Goal: Check status

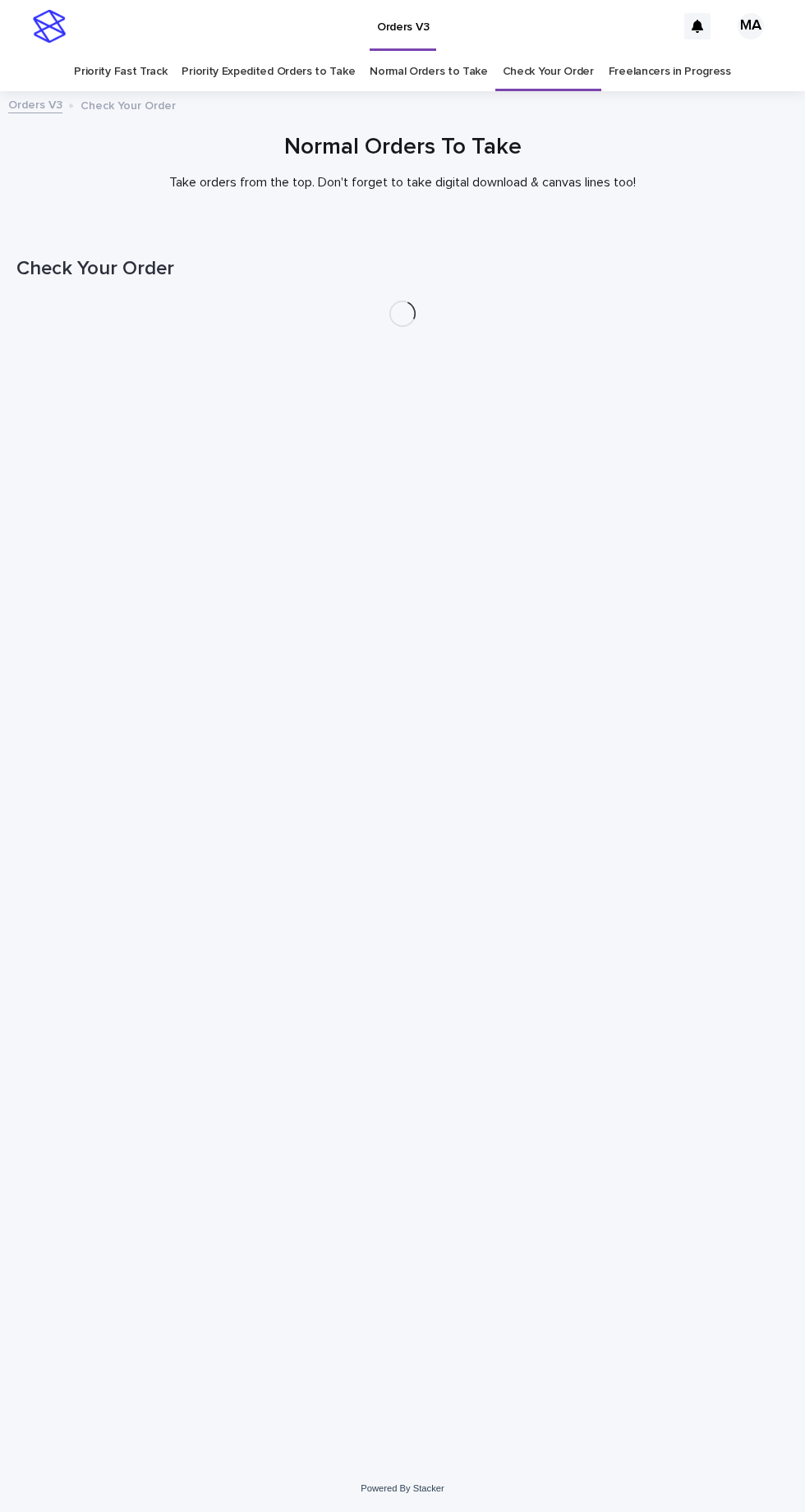
scroll to position [52, 0]
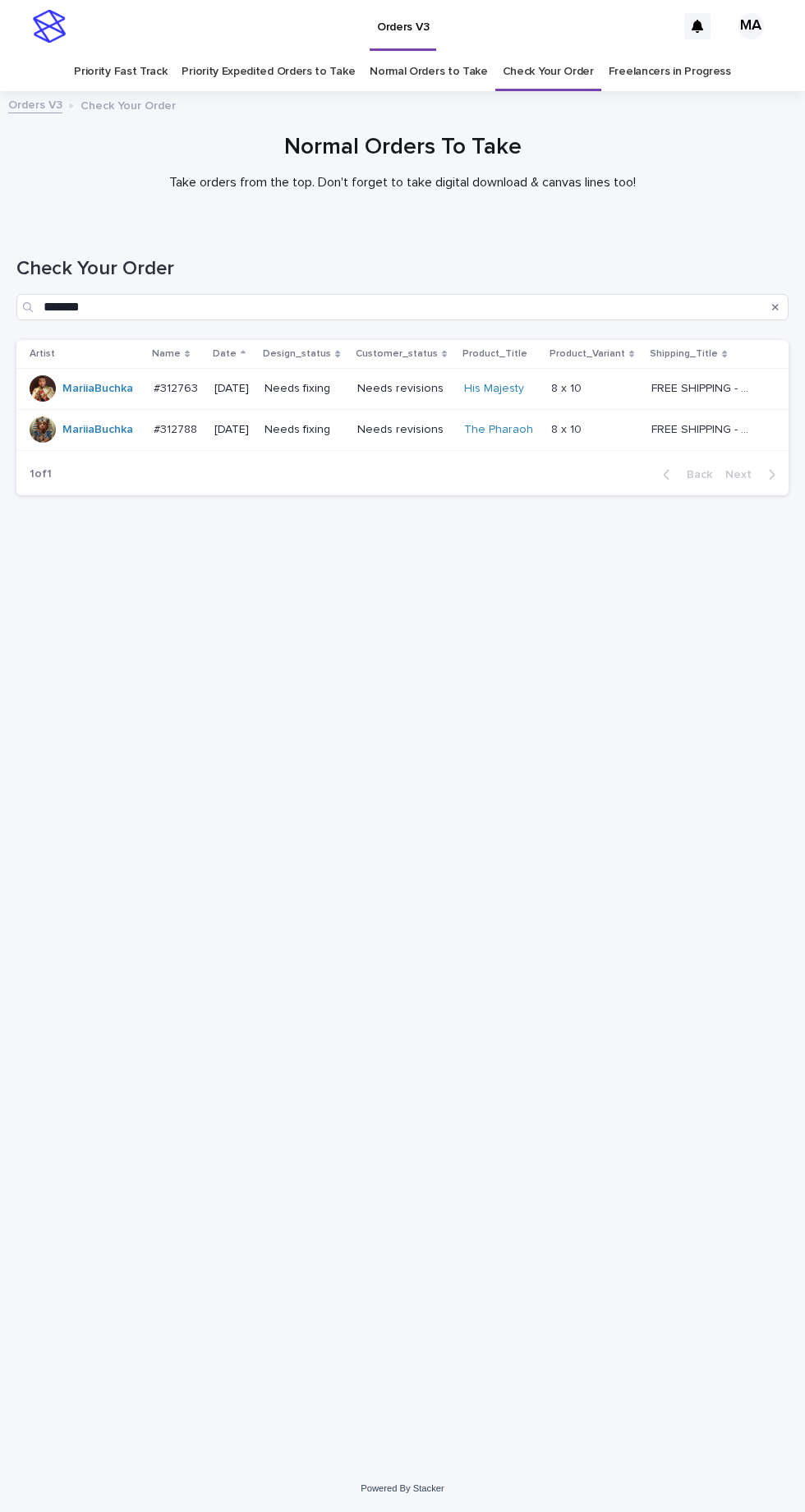
click at [442, 423] on p "Needs revisions" at bounding box center [404, 430] width 94 height 14
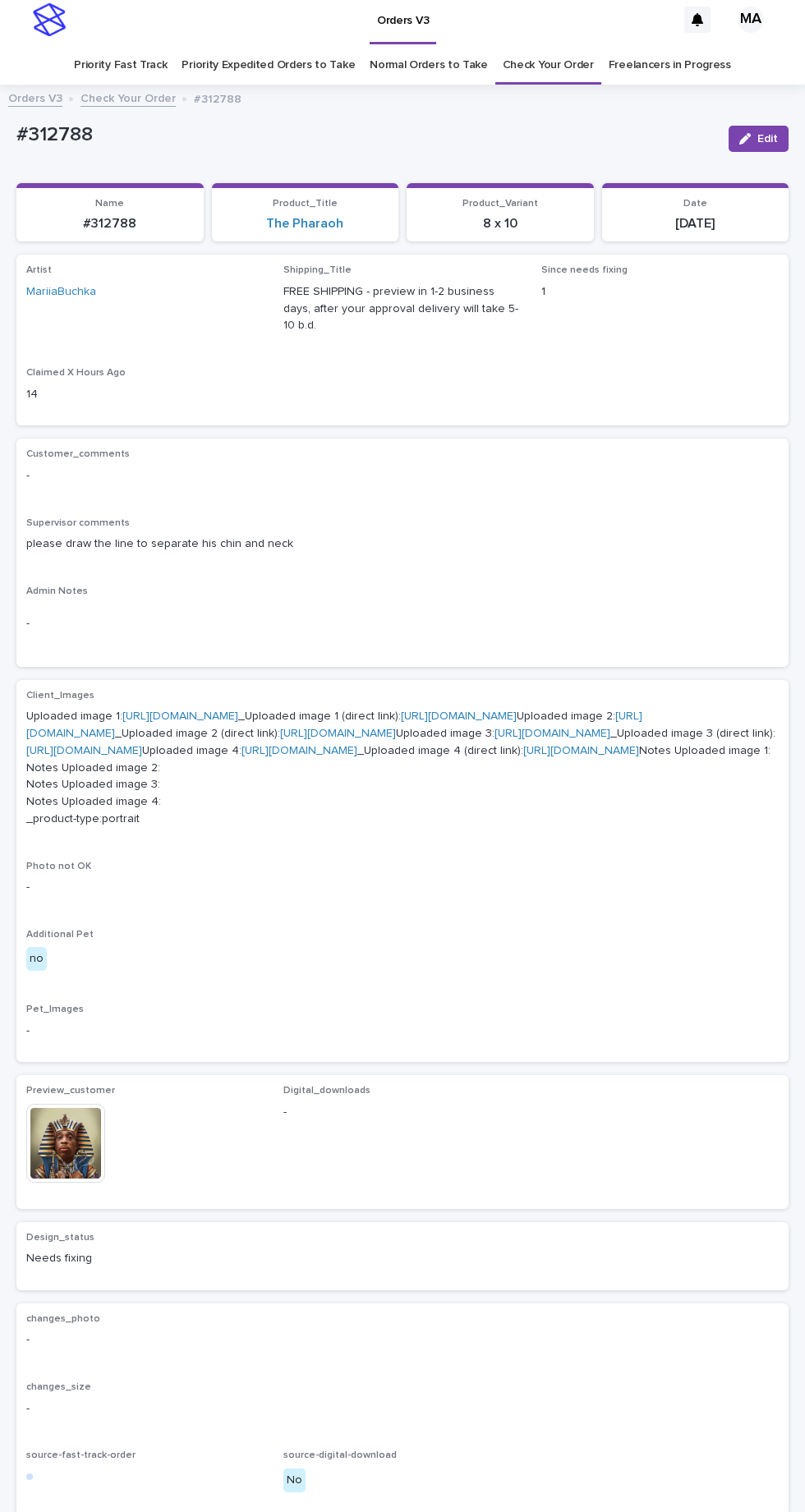
scroll to position [2, 0]
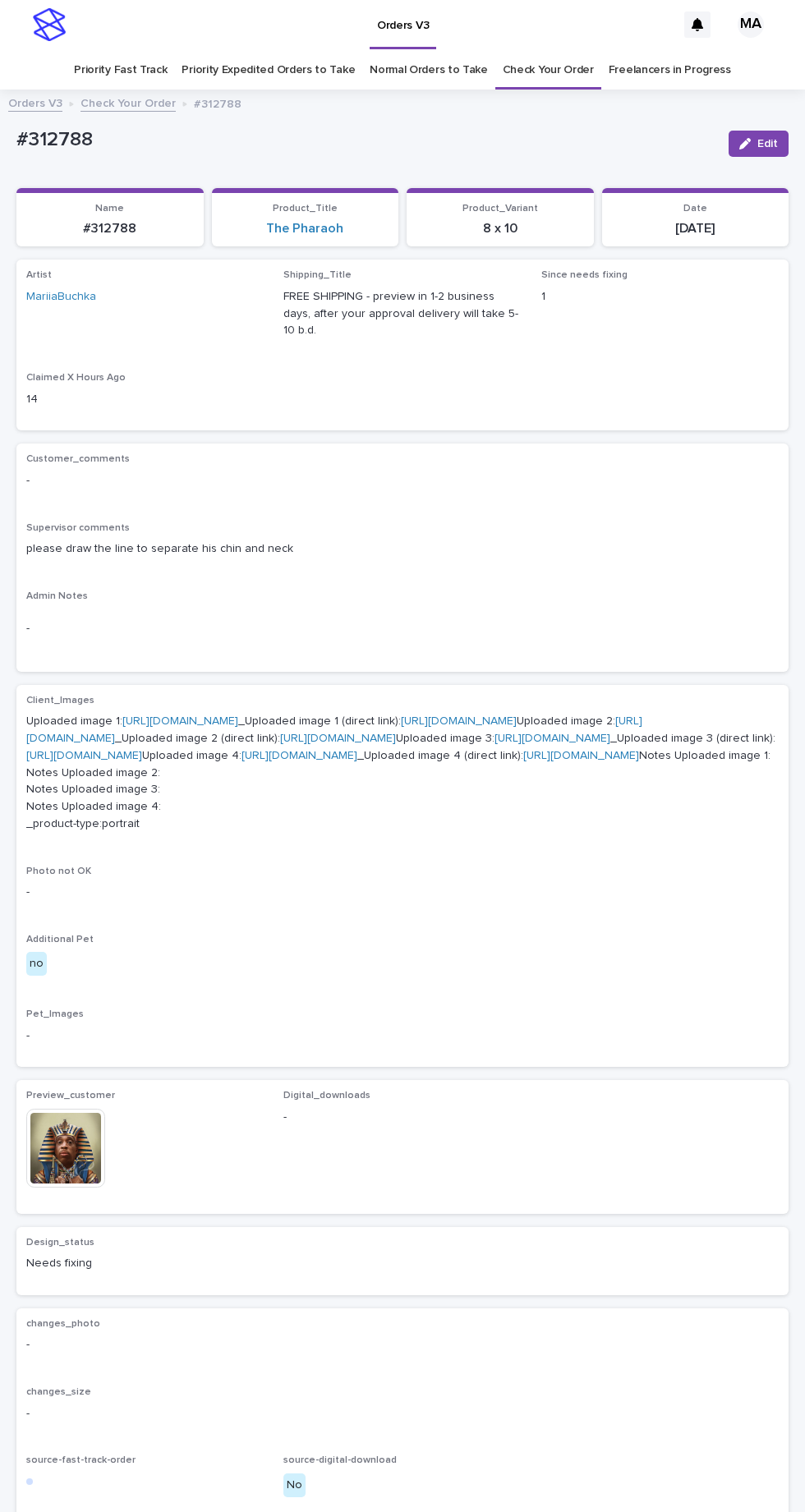
click at [544, 51] on link "Check Your Order" at bounding box center [548, 71] width 91 height 39
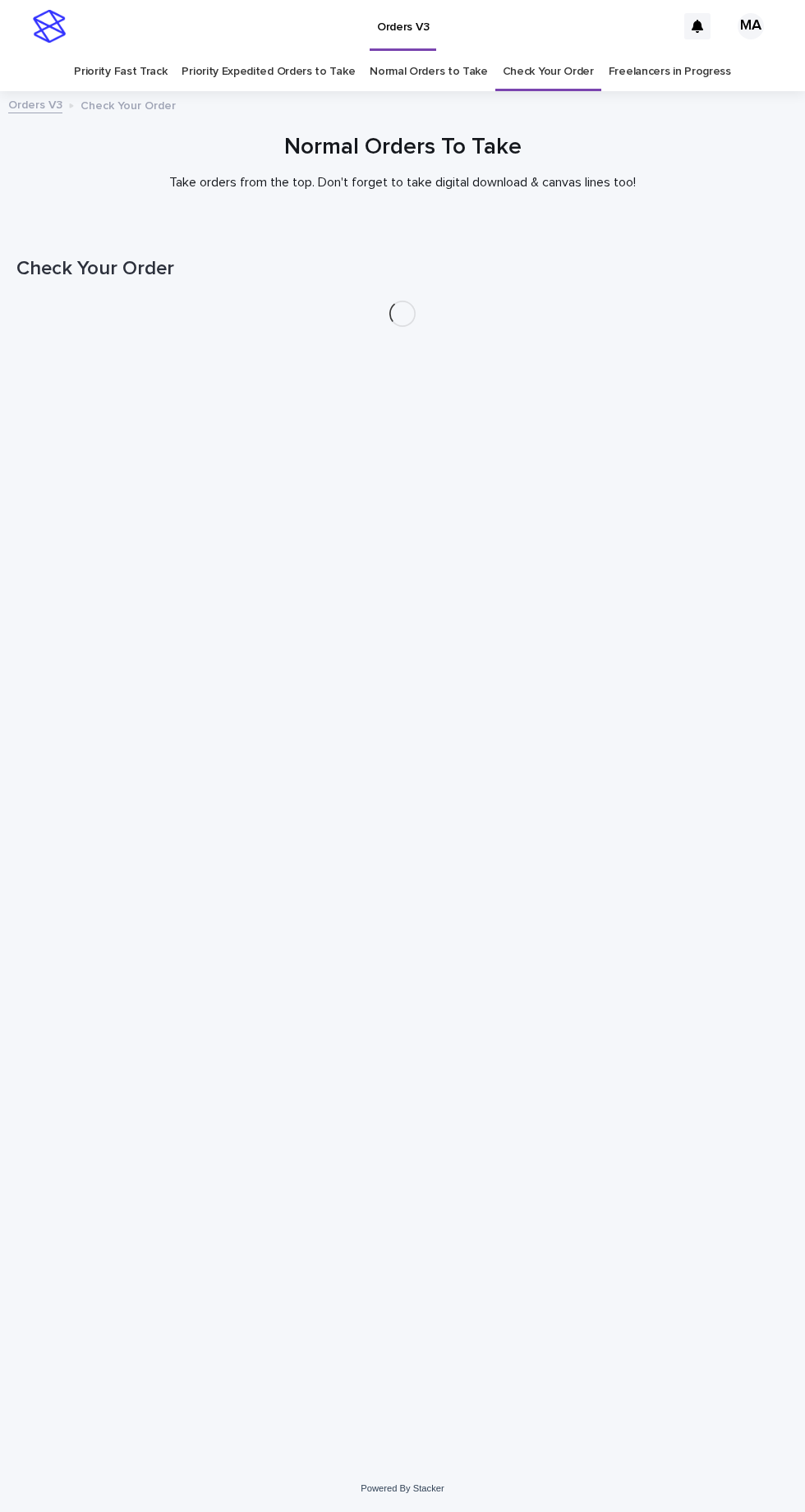
scroll to position [52, 0]
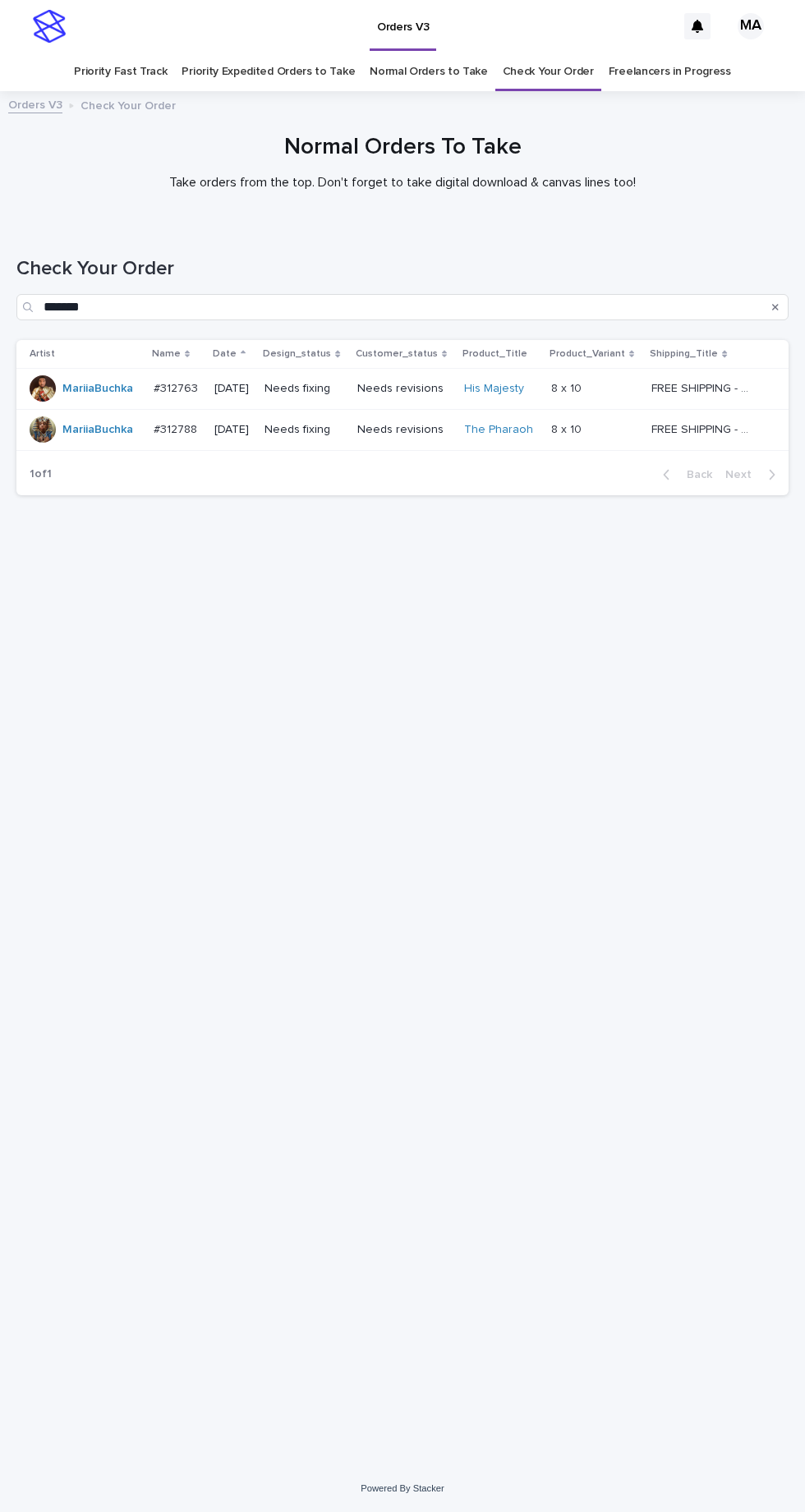
click at [546, 53] on link "Check Your Order" at bounding box center [548, 72] width 91 height 39
